Goal: Check status: Check status

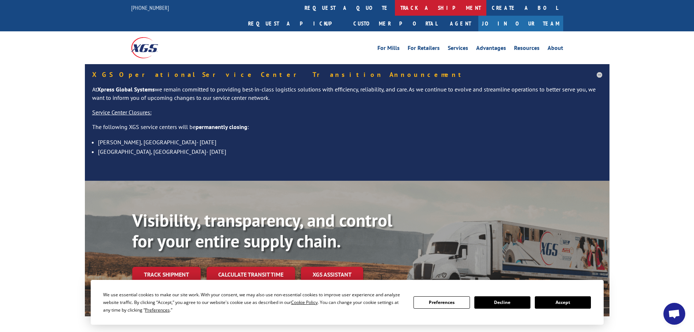
click at [395, 6] on link "track a shipment" at bounding box center [440, 8] width 91 height 16
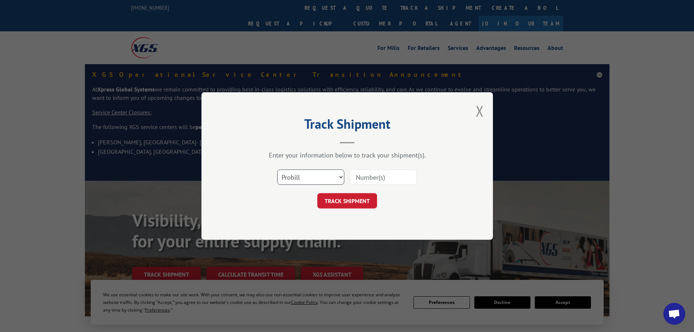
click at [315, 177] on select "Select category... Probill BOL PO" at bounding box center [310, 176] width 67 height 15
select select "bol"
click at [277, 169] on select "Select category... Probill BOL PO" at bounding box center [310, 176] width 67 height 15
click at [372, 182] on input at bounding box center [383, 176] width 67 height 15
paste input "17520553"
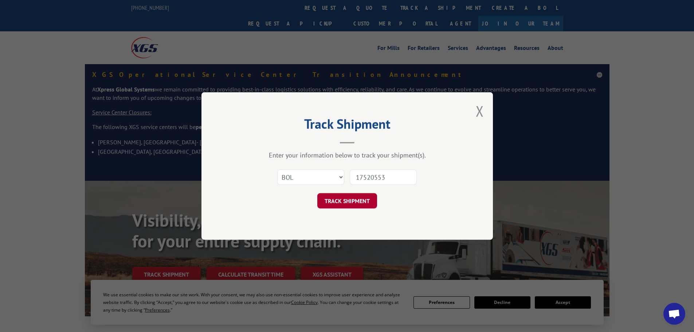
type input "17520553"
click at [347, 201] on button "TRACK SHIPMENT" at bounding box center [347, 200] width 60 height 15
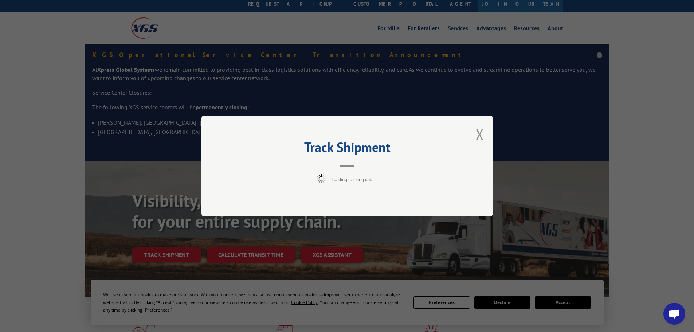
scroll to position [36, 0]
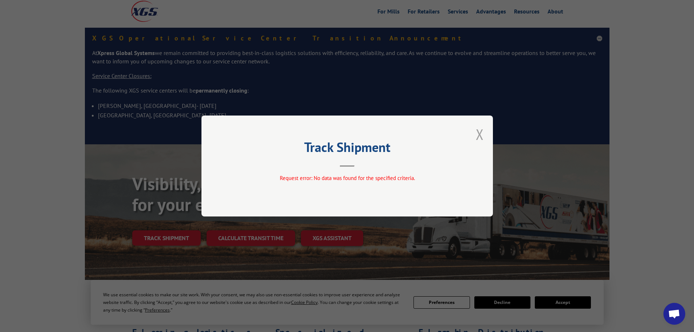
click at [479, 136] on button "Close modal" at bounding box center [480, 134] width 8 height 19
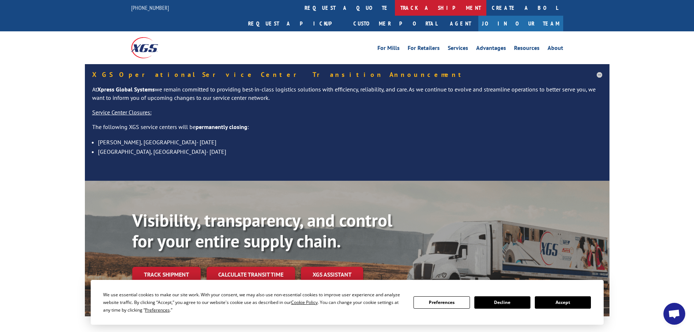
click at [395, 6] on link "track a shipment" at bounding box center [440, 8] width 91 height 16
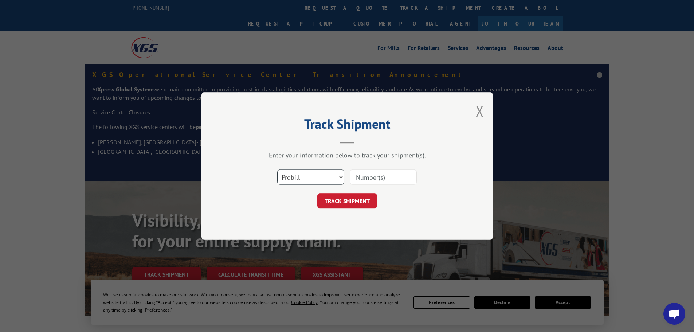
click at [306, 180] on select "Select category... Probill BOL PO" at bounding box center [310, 176] width 67 height 15
select select "bol"
click at [277, 169] on select "Select category... Probill BOL PO" at bounding box center [310, 176] width 67 height 15
click at [379, 176] on input at bounding box center [383, 176] width 67 height 15
paste input "5106706"
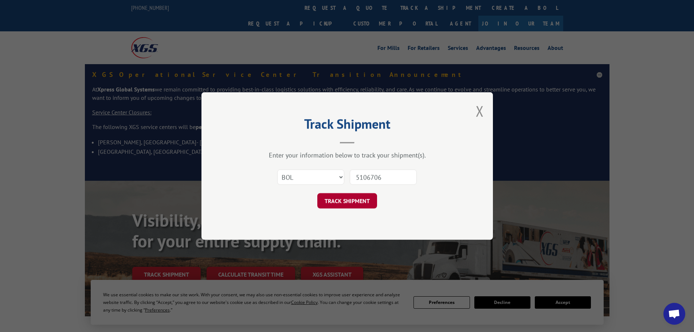
type input "5106706"
click at [347, 200] on button "TRACK SHIPMENT" at bounding box center [347, 200] width 60 height 15
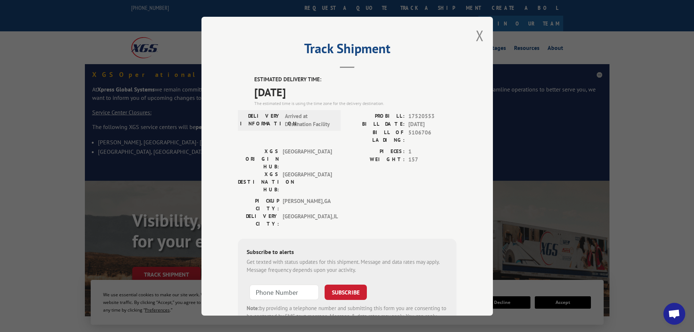
drag, startPoint x: 309, startPoint y: 85, endPoint x: 251, endPoint y: 91, distance: 58.6
click at [251, 91] on div "ESTIMATED DELIVERY TIME: [DATE] The estimated time is using the time zone for t…" at bounding box center [347, 206] width 219 height 262
copy span "[DATE]"
